Goal: Task Accomplishment & Management: Understand process/instructions

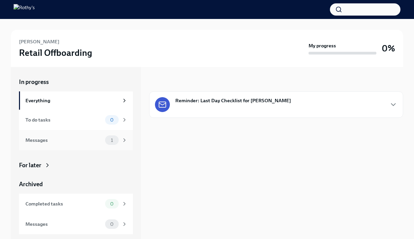
click at [57, 141] on div "Messages" at bounding box center [63, 140] width 77 height 7
click at [120, 139] on div "1" at bounding box center [116, 140] width 22 height 9
click at [228, 103] on strong "Reminder: Last Day Checklist for [PERSON_NAME]" at bounding box center [233, 100] width 116 height 7
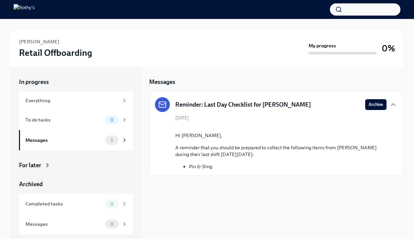
click at [248, 66] on div "[PERSON_NAME] Retail Offboarding My progress 0%" at bounding box center [207, 48] width 392 height 37
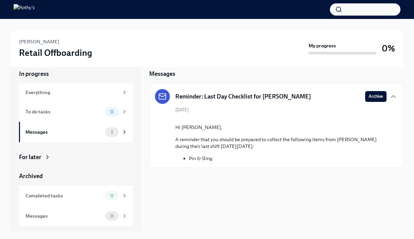
scroll to position [8, 0]
click at [127, 196] on icon at bounding box center [124, 196] width 6 height 6
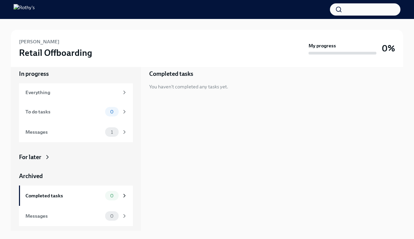
click at [181, 163] on div "Completed tasks You haven't completed any tasks yet." at bounding box center [276, 145] width 254 height 172
click at [41, 157] on div "For later" at bounding box center [30, 157] width 22 height 8
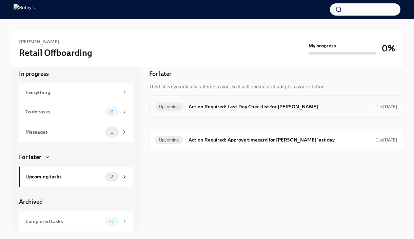
click at [235, 111] on div "Upcoming Action Required: Last Day Checklist for [PERSON_NAME] Due [DATE]" at bounding box center [276, 106] width 242 height 11
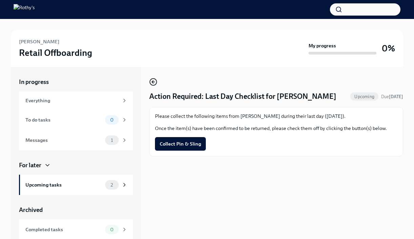
click at [152, 82] on icon "button" at bounding box center [152, 82] width 1 height 3
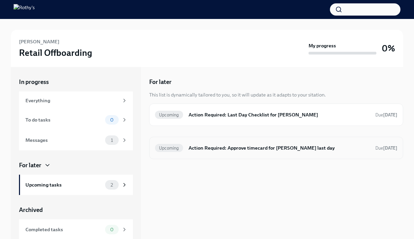
click at [231, 152] on h6 "Action Required: Approve timecard for [PERSON_NAME] last day" at bounding box center [279, 147] width 181 height 7
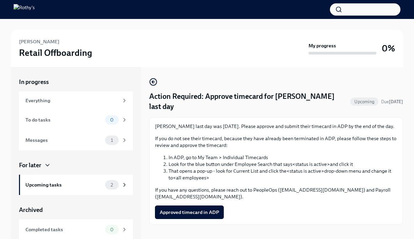
click at [317, 174] on li "That opens a pop-up - look for Current List and click the <status is active> dr…" at bounding box center [283, 175] width 229 height 14
click at [346, 158] on li "In ADP, go to My Team > Individual Timecards" at bounding box center [283, 157] width 229 height 7
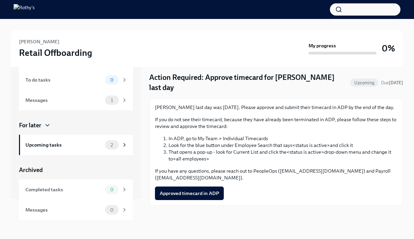
scroll to position [19, 0]
click at [193, 50] on div "[PERSON_NAME] Retail Offboarding" at bounding box center [162, 48] width 287 height 21
